Goal: Task Accomplishment & Management: Complete application form

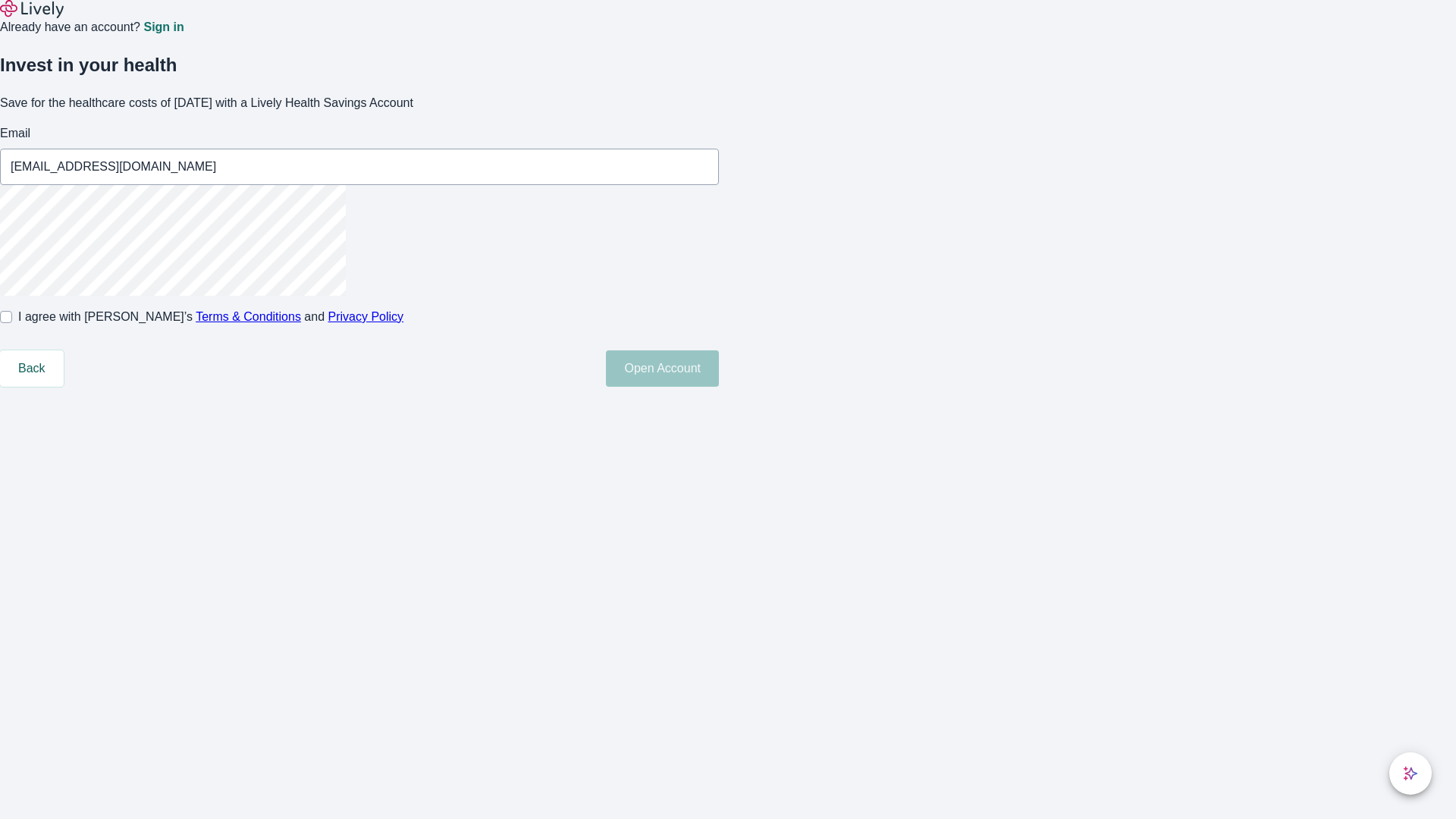
click at [12, 323] on input "I agree with Lively’s Terms & Conditions and Privacy Policy" at bounding box center [6, 317] width 12 height 12
checkbox input "true"
click at [719, 387] on button "Open Account" at bounding box center [663, 368] width 113 height 36
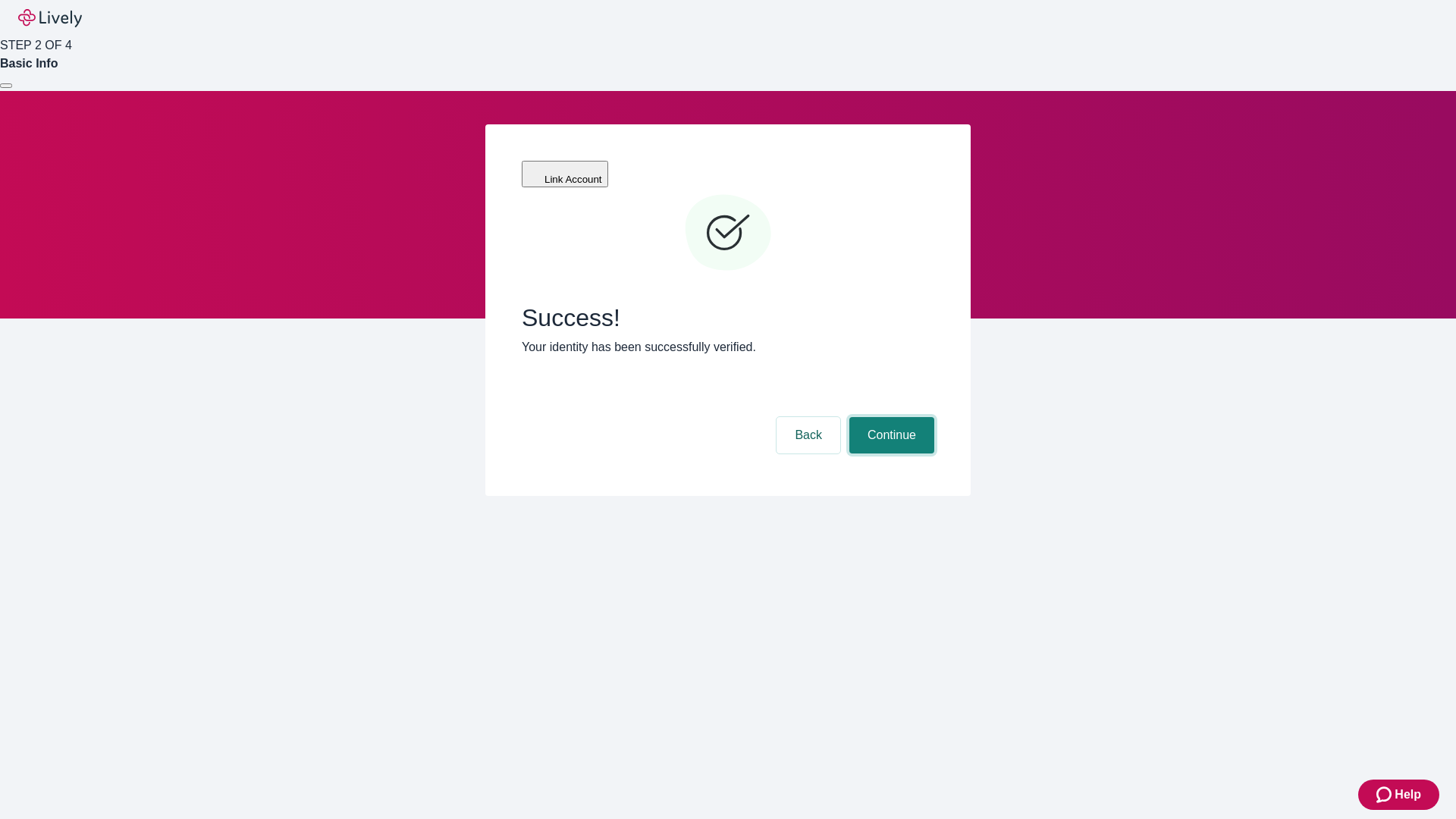
click at [890, 417] on button "Continue" at bounding box center [891, 434] width 85 height 36
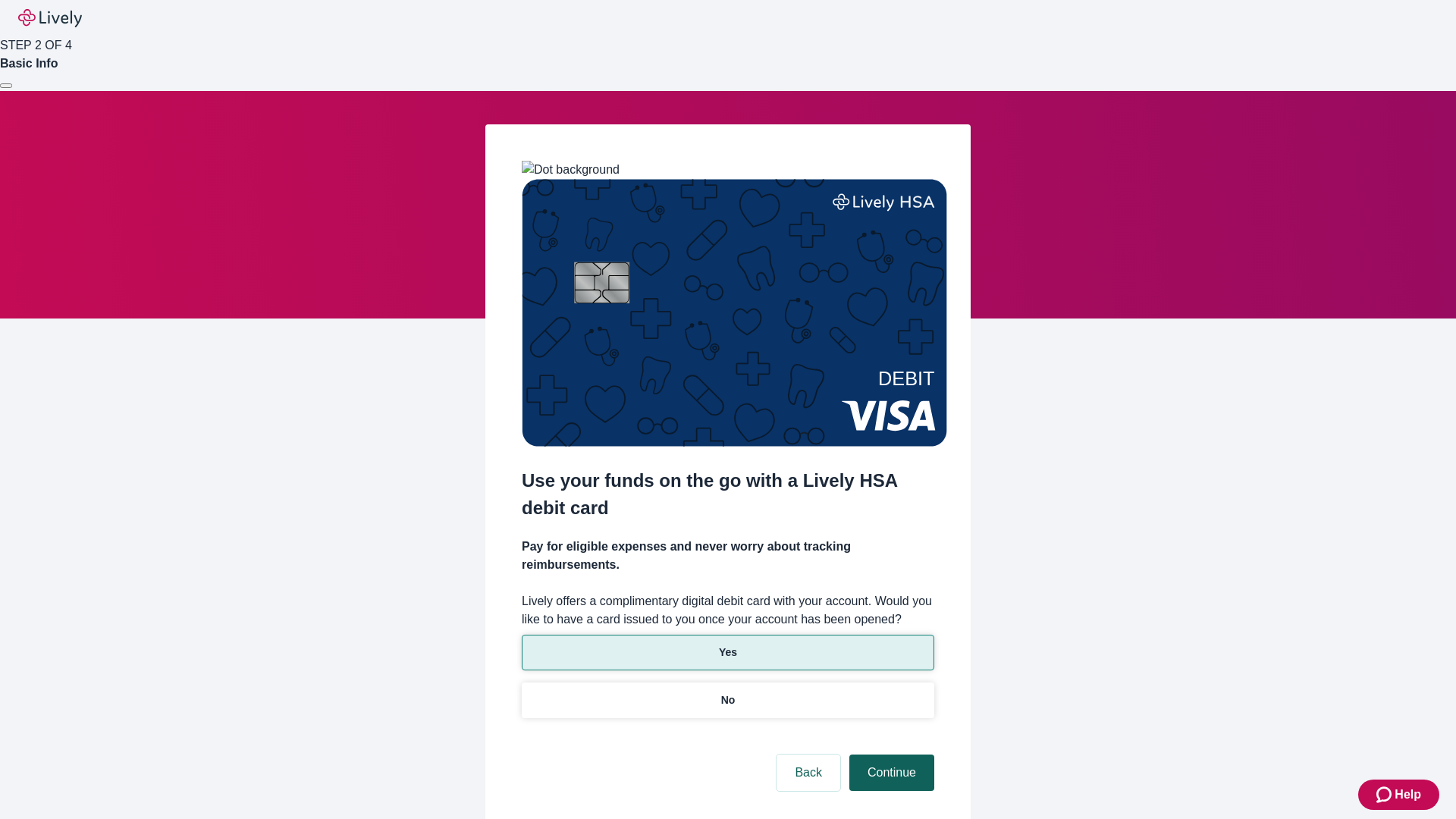
click at [727, 645] on p "Yes" at bounding box center [728, 653] width 19 height 16
click at [890, 755] on button "Continue" at bounding box center [891, 772] width 85 height 36
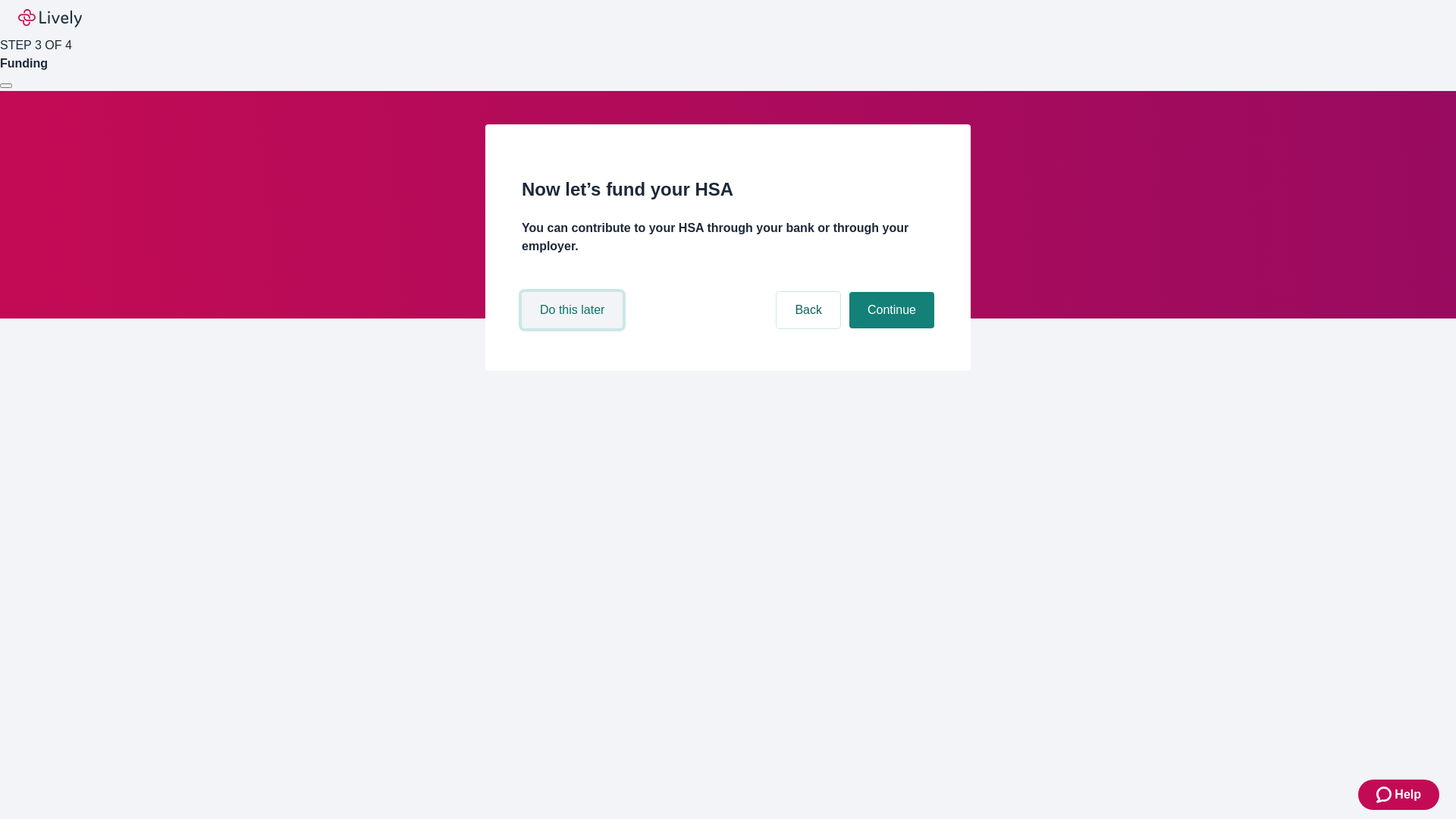
click at [574, 328] on button "Do this later" at bounding box center [572, 309] width 101 height 36
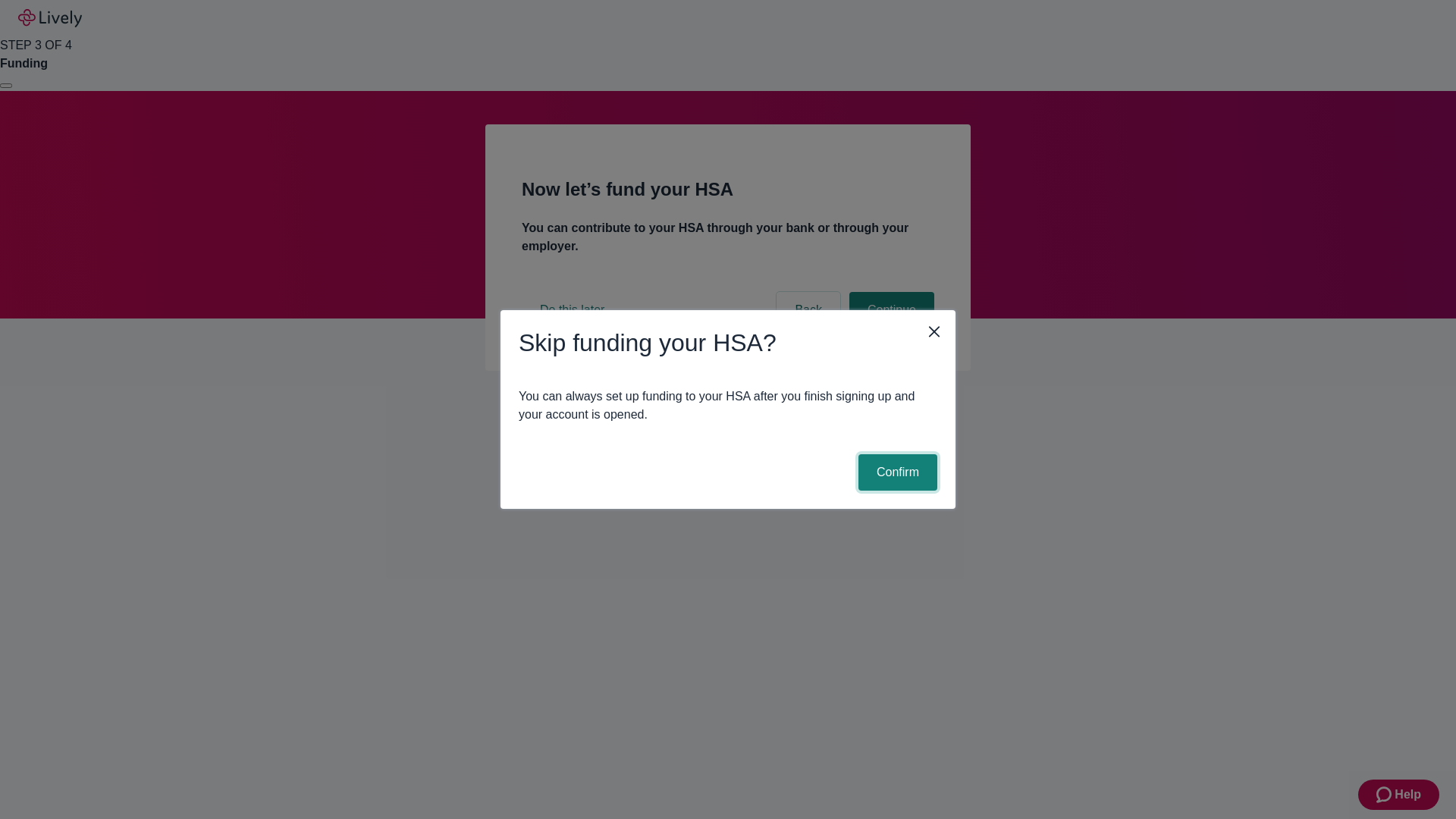
click at [896, 472] on button "Confirm" at bounding box center [898, 472] width 79 height 36
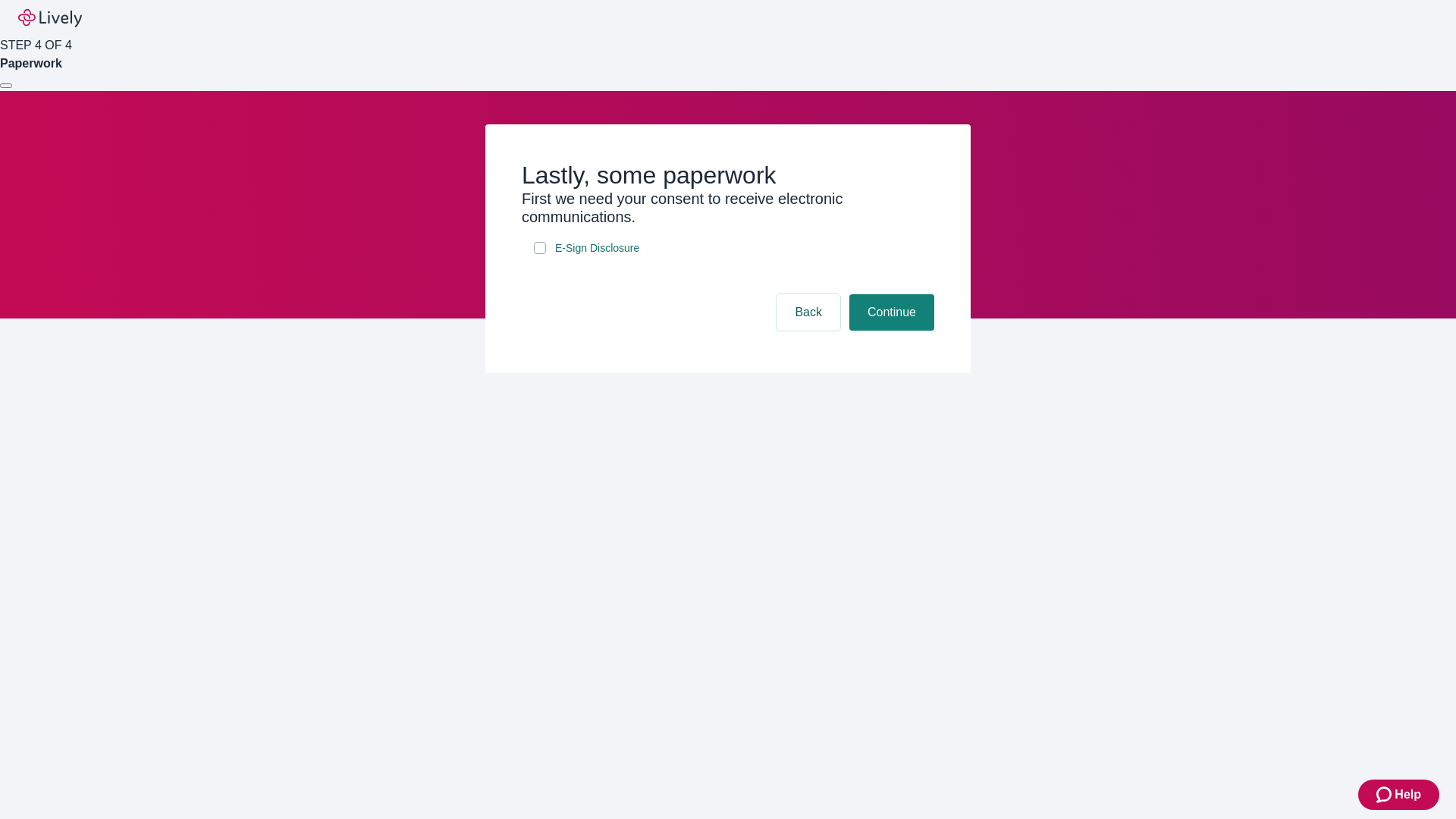
click at [540, 254] on input "E-Sign Disclosure" at bounding box center [540, 248] width 12 height 12
checkbox input "true"
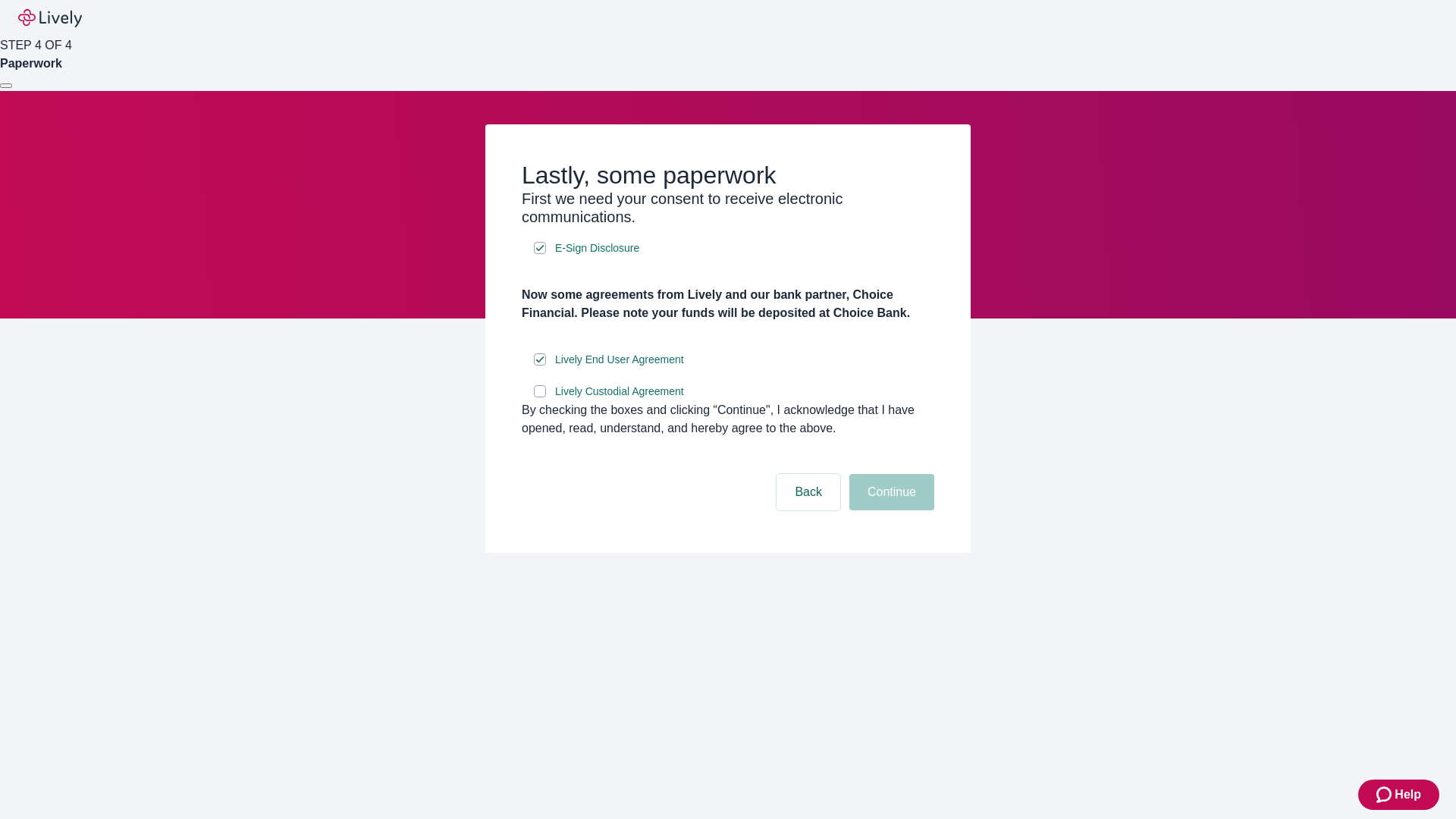
click at [540, 397] on input "Lively Custodial Agreement" at bounding box center [540, 391] width 12 height 12
checkbox input "true"
click at [890, 511] on button "Continue" at bounding box center [891, 492] width 85 height 36
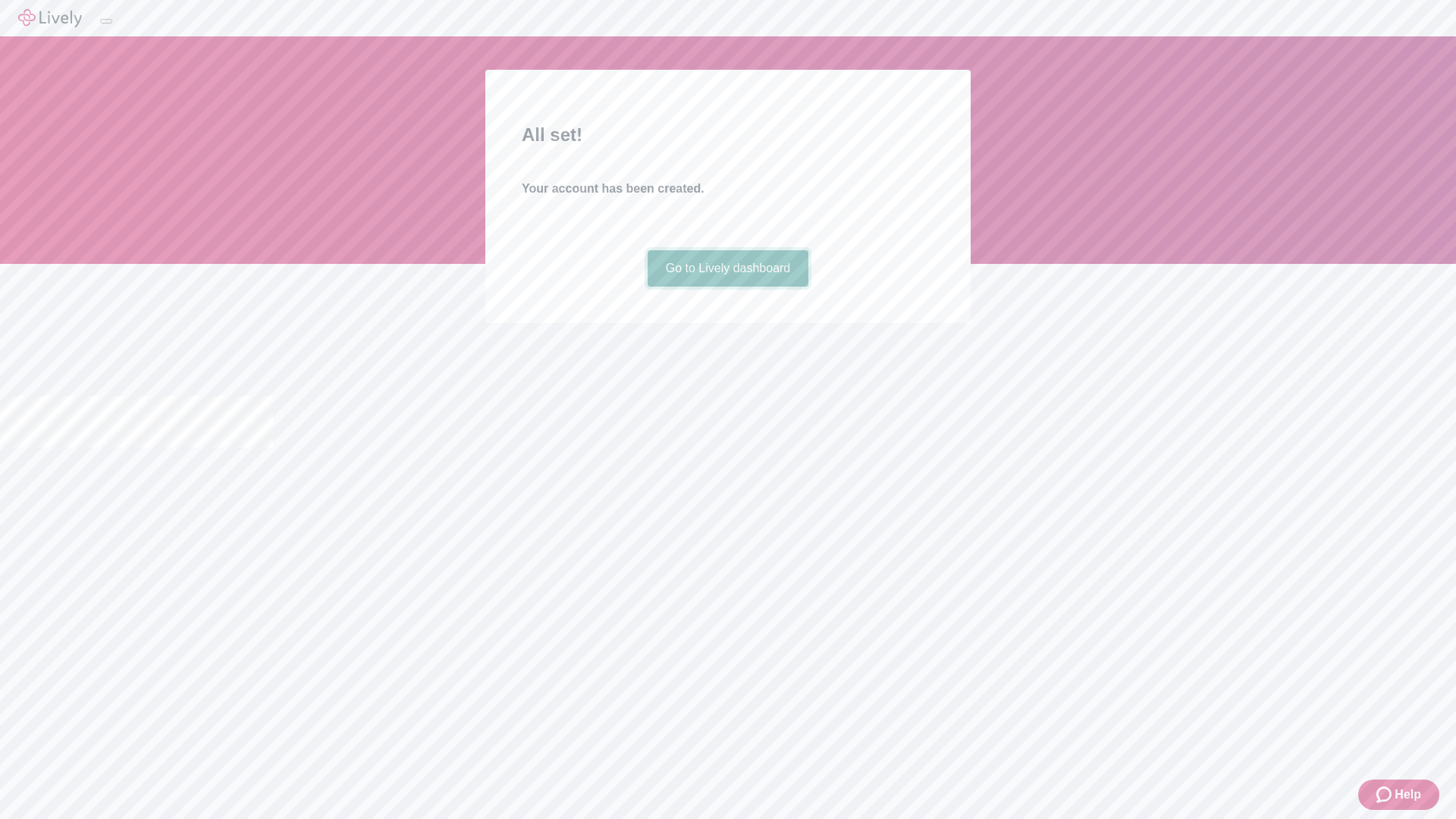
click at [727, 287] on link "Go to Lively dashboard" at bounding box center [729, 267] width 162 height 36
